Goal: Task Accomplishment & Management: Use online tool/utility

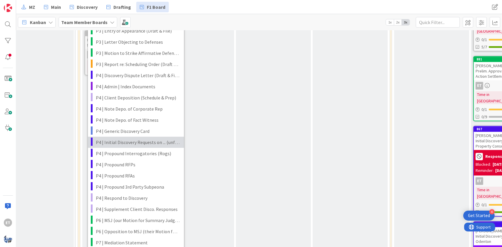
scroll to position [1338, 96]
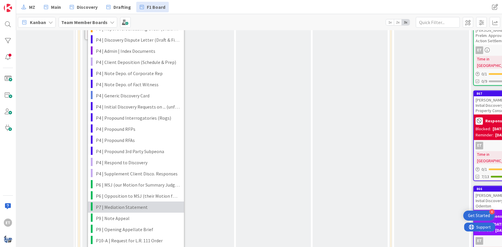
click at [123, 203] on span "P7 | Mediation Statement" at bounding box center [138, 207] width 84 height 8
type textarea "x"
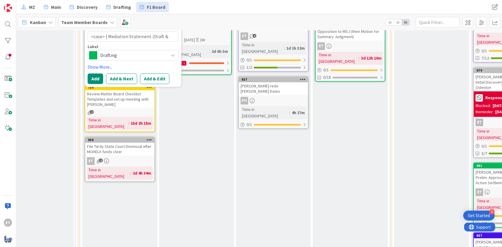
scroll to position [1054, 96]
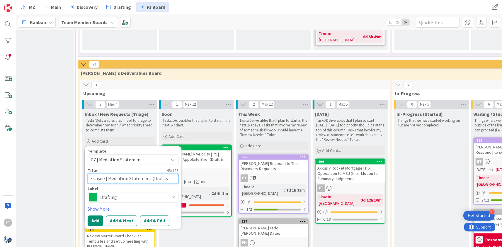
click at [102, 173] on textarea "<case> | Mediation Statement (Draft & File)" at bounding box center [133, 178] width 91 height 11
drag, startPoint x: 104, startPoint y: 117, endPoint x: 86, endPoint y: 115, distance: 18.2
click at [88, 173] on textarea "<case> | Mediation Statement (Draft & File)" at bounding box center [133, 178] width 91 height 11
type textarea "C | Mediation Statement (Draft & File)"
type textarea "x"
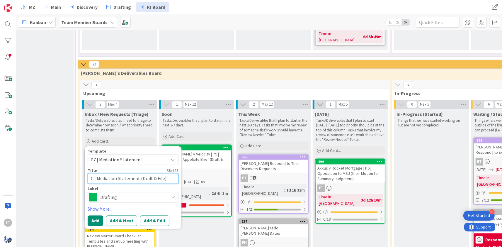
type textarea "Ca | Mediation Statement (Draft & File)"
type textarea "x"
type textarea "Cam | Mediation Statement (Draft & File)"
type textarea "x"
type textarea "Camp | Mediation Statement (Draft & File)"
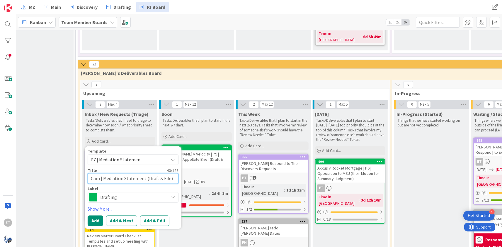
type textarea "x"
type textarea "Campb | Mediation Statement (Draft & File)"
type textarea "x"
type textarea "Campbe | Mediation Statement (Draft & File)"
type textarea "x"
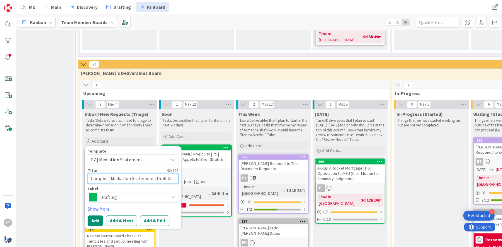
type textarea "[PERSON_NAME] | Mediation Statement (Draft & File)"
type textarea "x"
type textarea "[PERSON_NAME] | Mediation Statement (Draft & File)"
type textarea "x"
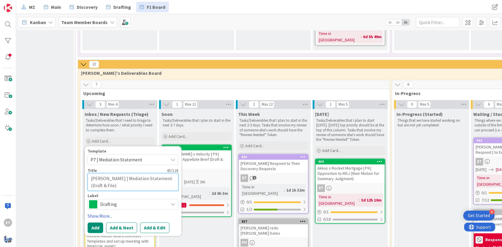
type textarea "[PERSON_NAME] | Mediation Statement (Draft & File)"
type textarea "x"
type textarea "[PERSON_NAME] v | Mediation Statement (Draft & File)"
type textarea "x"
type textarea "[PERSON_NAME] v. | Mediation Statement (Draft & File)"
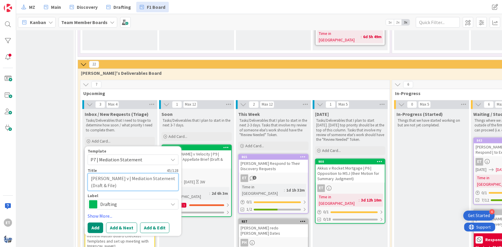
type textarea "x"
type textarea "[PERSON_NAME] v. | Mediation Statement (Draft & File)"
type textarea "x"
type textarea "[PERSON_NAME] v. A | Mediation Statement (Draft & File)"
type textarea "x"
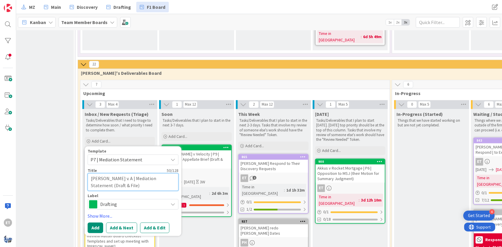
type textarea "[PERSON_NAME] v. Ar | Mediation Statement (Draft & File)"
type textarea "x"
type textarea "[PERSON_NAME] v. Arr | Mediation Statement (Draft & File)"
type textarea "x"
type textarea "[PERSON_NAME] v. Arri | Mediation Statement (Draft & File)"
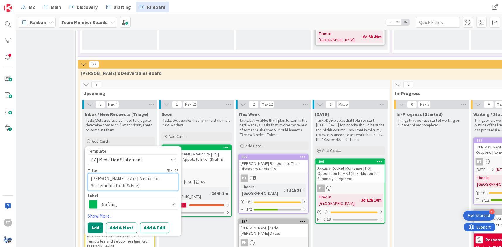
type textarea "x"
type textarea "[PERSON_NAME] v. Arriv | Mediation Statement (Draft & File)"
type textarea "x"
type textarea "[PERSON_NAME] v. Arrive | Mediation Statement (Draft & File)"
type textarea "x"
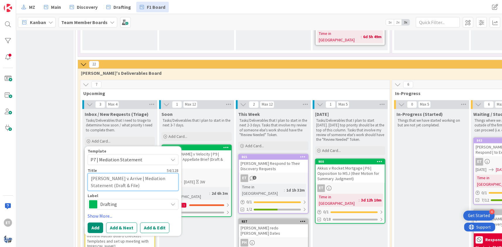
type textarea "[PERSON_NAME] v. Arrive | Mediation Statement (Draft & File)"
type textarea "x"
type textarea "[PERSON_NAME] v. Arrive t | Mediation Statement (Draft & File)"
type textarea "x"
type textarea "[PERSON_NAME] v. Arrive | Mediation Statement (Draft & File)"
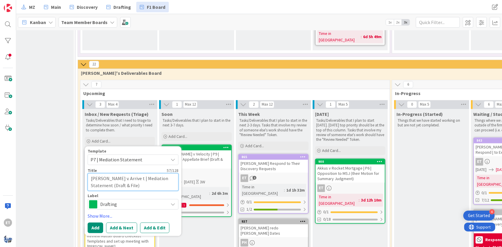
type textarea "x"
type textarea "[PERSON_NAME] v. Arrive e | Mediation Statement (Draft & File)"
type textarea "x"
type textarea "[PERSON_NAME] v. Arrive et | Mediation Statement (Draft & File)"
type textarea "x"
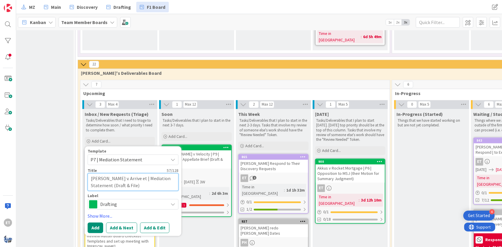
type textarea "[PERSON_NAME] v. Arrive et | Mediation Statement (Draft & File)"
type textarea "x"
type textarea "[PERSON_NAME] v. Arrive et a | Mediation Statement (Draft & File)"
type textarea "x"
type textarea "[PERSON_NAME] v. Arrive et al | Mediation Statement (Draft & File)"
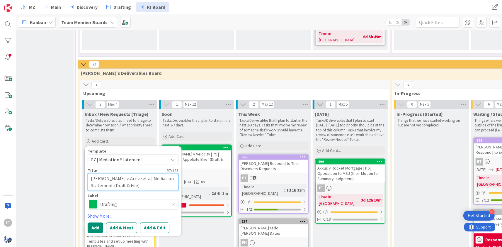
type textarea "x"
type textarea "[PERSON_NAME] v. Arrive et al | Mediation Statement (Draft & File)"
click at [150, 222] on button "Add & Edit" at bounding box center [154, 227] width 29 height 11
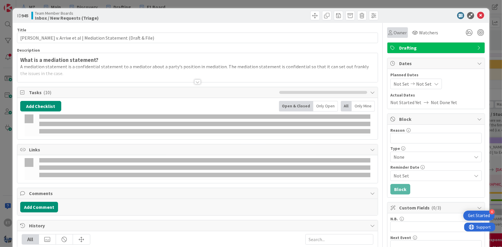
click at [399, 34] on span "Owner" at bounding box center [400, 32] width 13 height 7
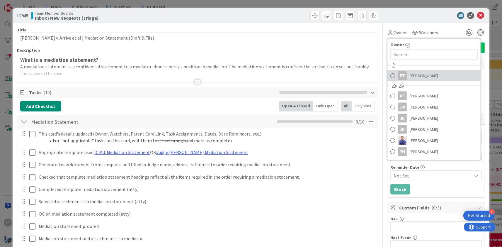
click at [416, 75] on span "[PERSON_NAME]" at bounding box center [424, 75] width 28 height 9
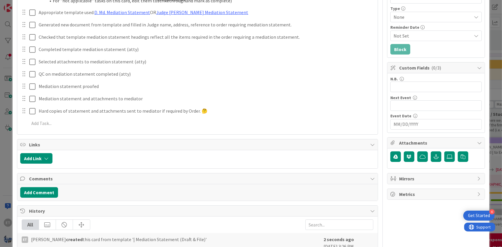
scroll to position [161, 0]
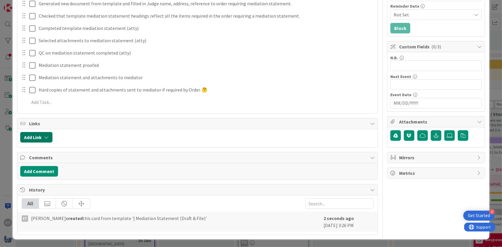
click at [46, 140] on button "Add Link" at bounding box center [36, 137] width 32 height 11
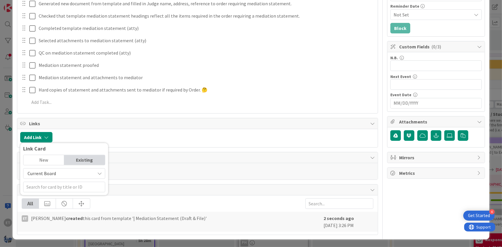
click at [49, 174] on span "Current Board" at bounding box center [42, 174] width 28 height 6
click at [50, 196] on span "All Boards" at bounding box center [67, 198] width 82 height 9
click at [43, 188] on input "text" at bounding box center [64, 187] width 82 height 11
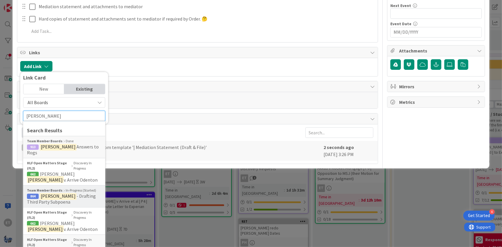
scroll to position [267, 0]
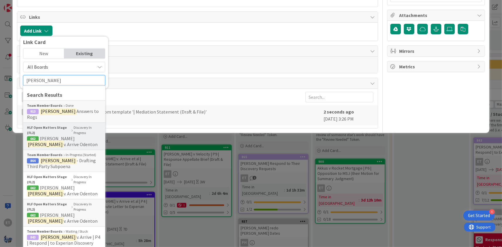
type input "[PERSON_NAME]"
click at [63, 141] on mark "[PERSON_NAME]" at bounding box center [45, 145] width 37 height 8
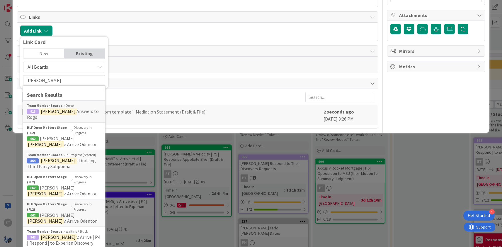
scroll to position [161, 0]
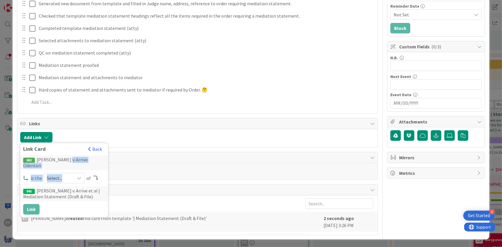
click at [67, 174] on span "Select..." at bounding box center [59, 178] width 25 height 8
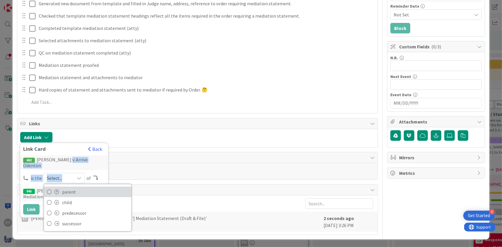
click at [64, 188] on span "parent" at bounding box center [95, 192] width 66 height 9
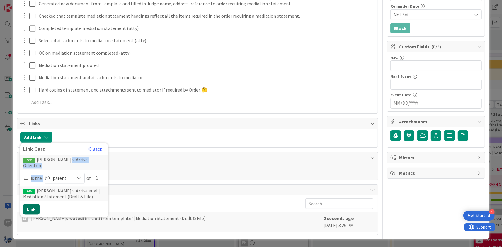
click at [28, 204] on button "Link" at bounding box center [31, 209] width 16 height 11
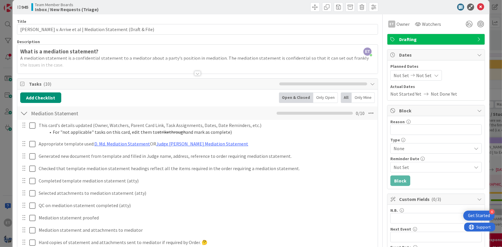
scroll to position [0, 0]
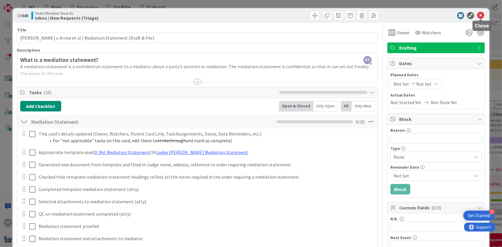
click at [481, 15] on icon at bounding box center [480, 15] width 7 height 7
